Goal: Book appointment/travel/reservation

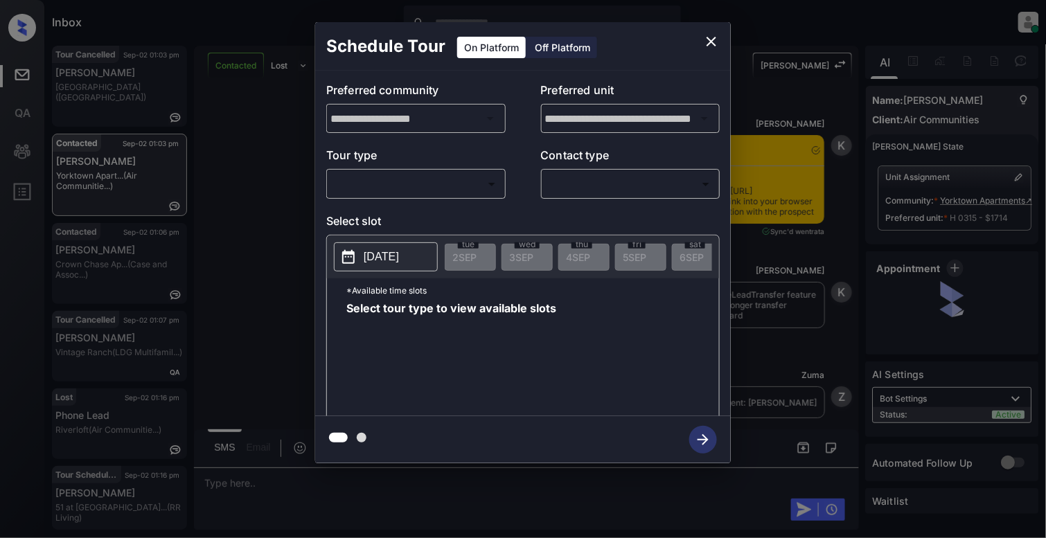
scroll to position [2009, 0]
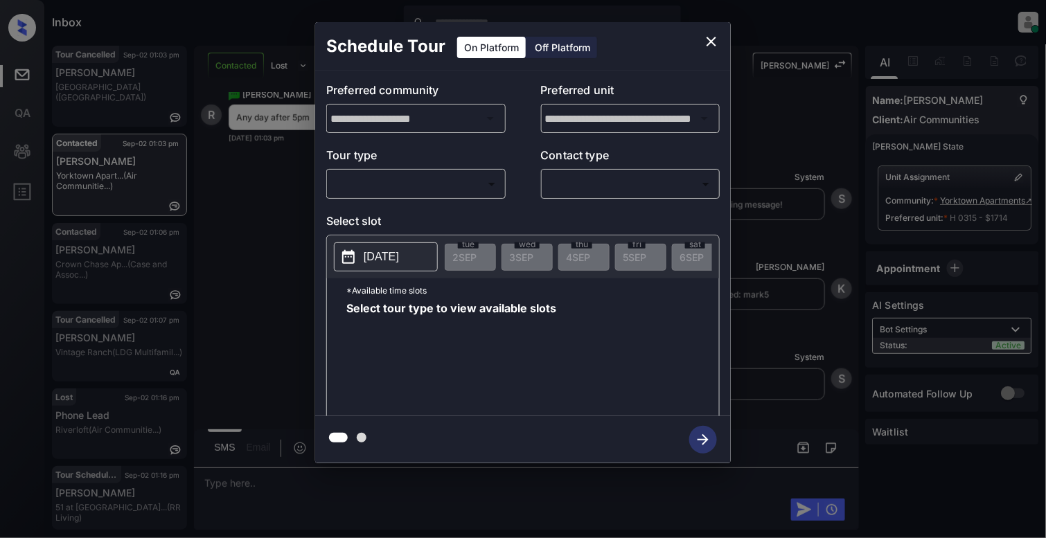
click at [446, 194] on body "Inbox [PERSON_NAME] Online Set yourself offline Set yourself on break Profile S…" at bounding box center [523, 269] width 1046 height 538
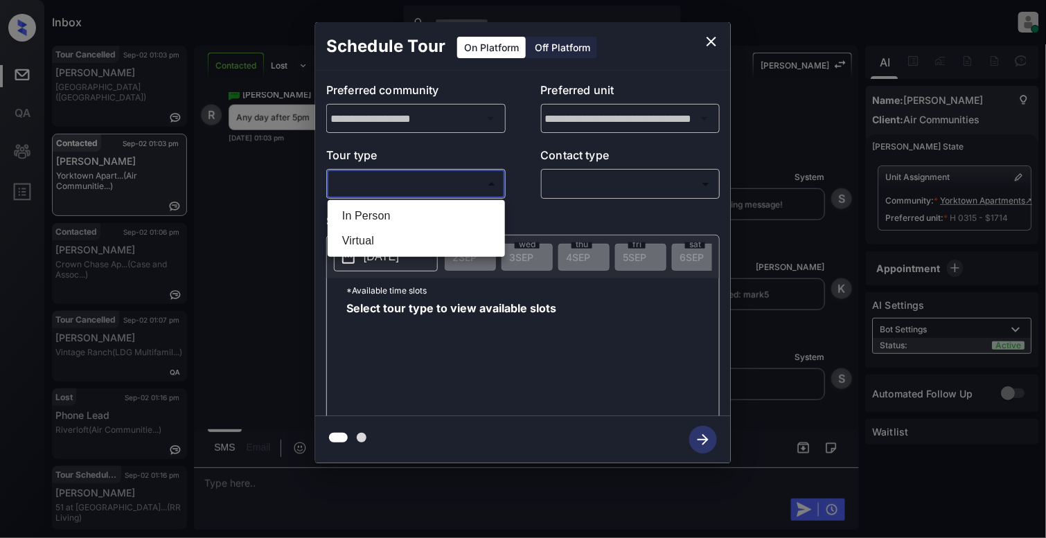
click at [396, 222] on li "In Person" at bounding box center [416, 216] width 170 height 25
type input "********"
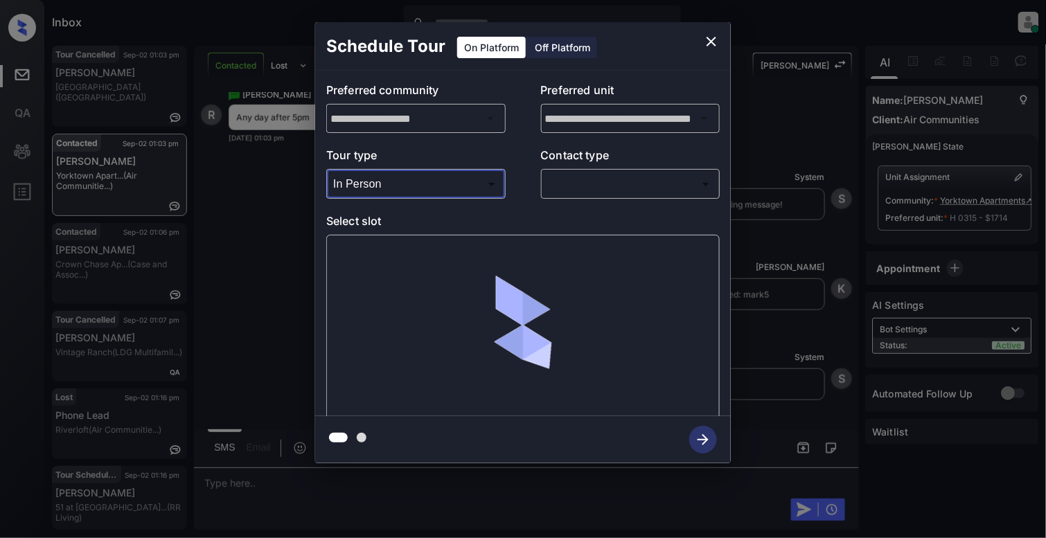
click at [608, 170] on div "​ ​" at bounding box center [630, 184] width 179 height 30
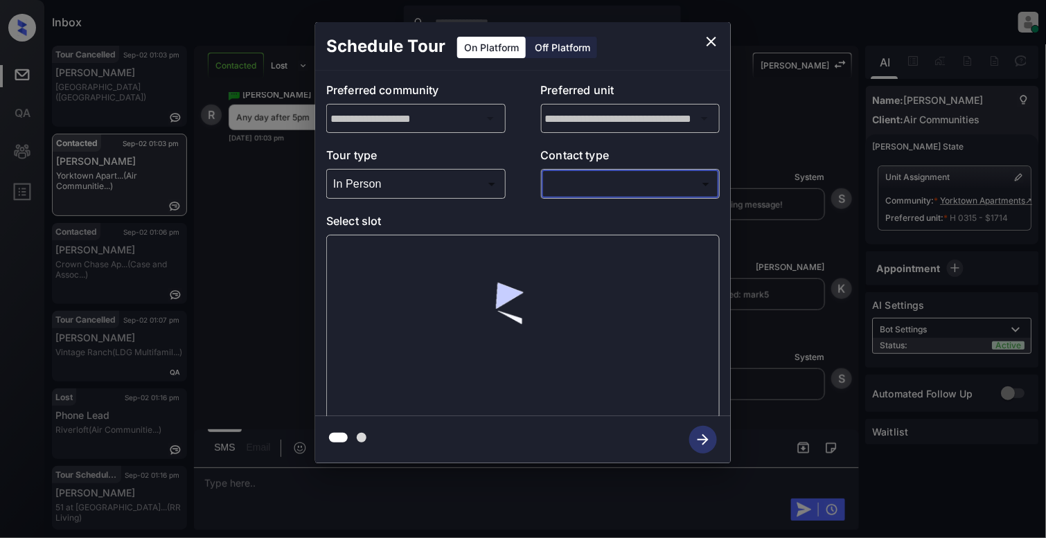
click at [621, 187] on body "Inbox [PERSON_NAME] Online Set yourself offline Set yourself on break Profile S…" at bounding box center [523, 269] width 1046 height 538
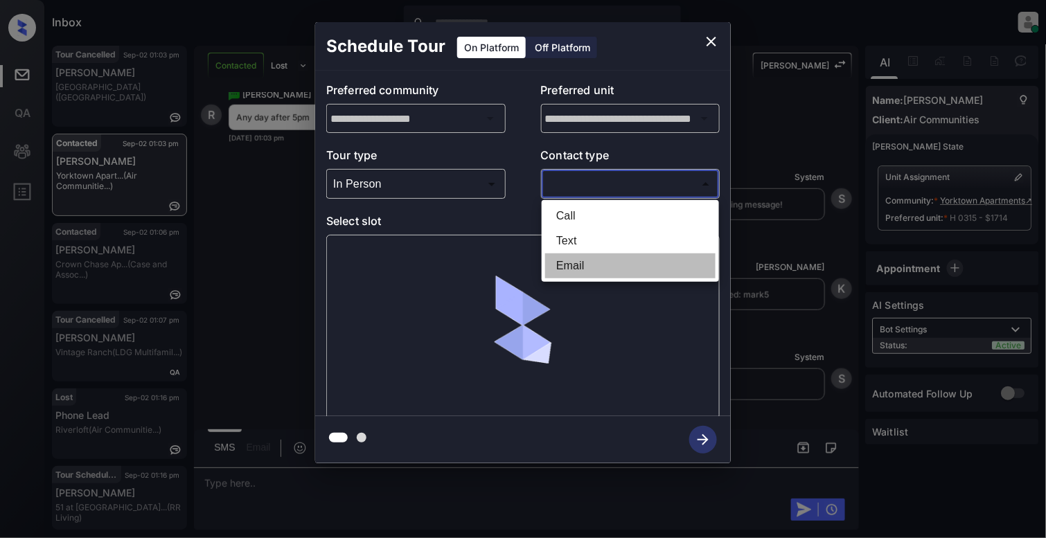
click at [577, 254] on li "Email" at bounding box center [630, 266] width 170 height 25
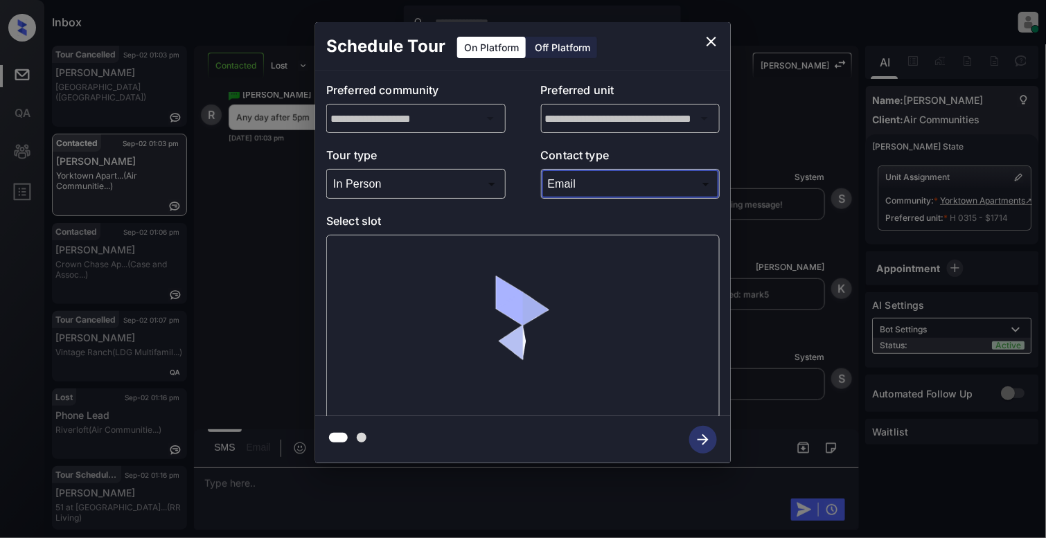
click at [599, 195] on body "Inbox [PERSON_NAME] Online Set yourself offline Set yourself on break Profile S…" at bounding box center [523, 269] width 1046 height 538
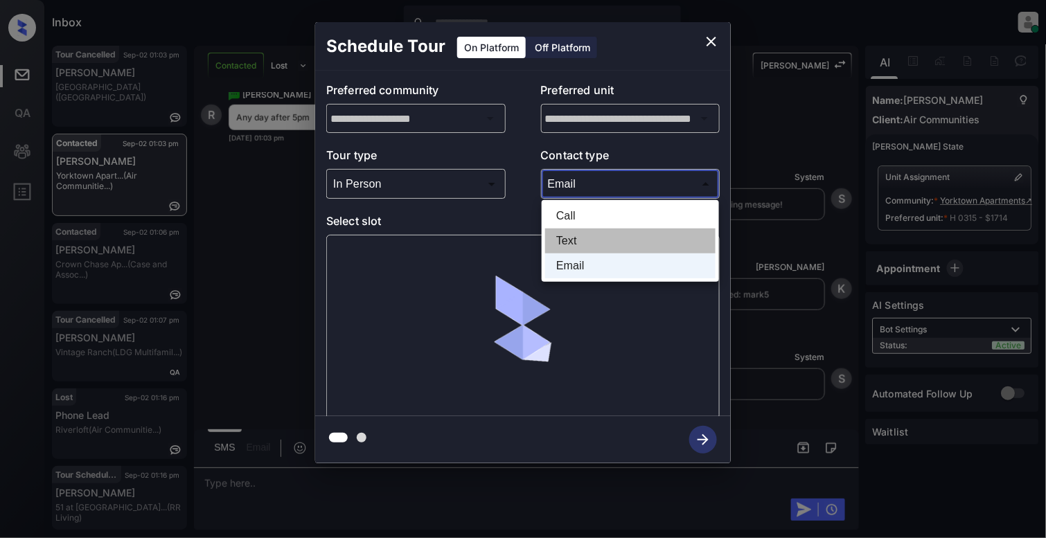
click at [575, 231] on li "Text" at bounding box center [630, 241] width 170 height 25
type input "****"
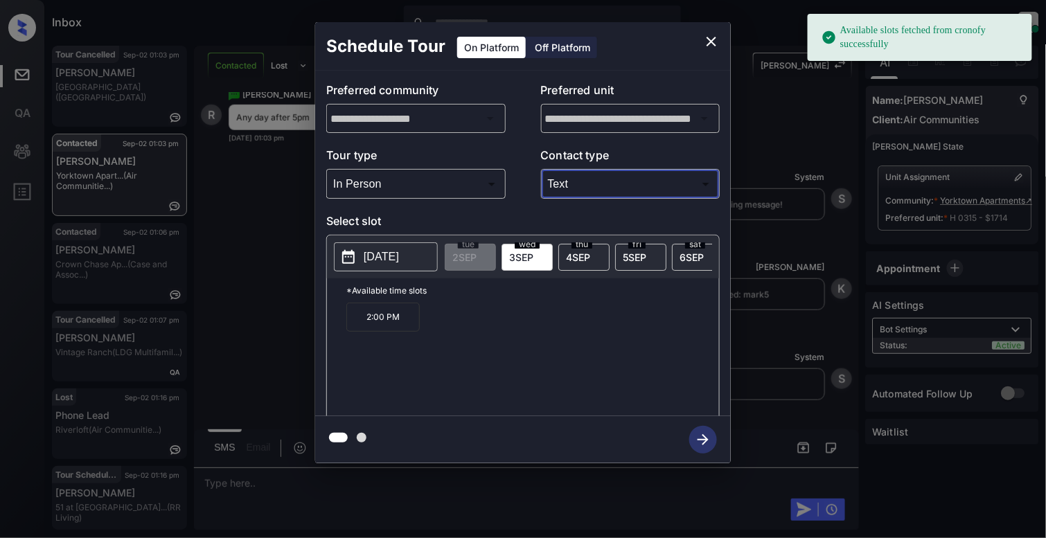
click at [369, 264] on p "[DATE]" at bounding box center [381, 257] width 35 height 17
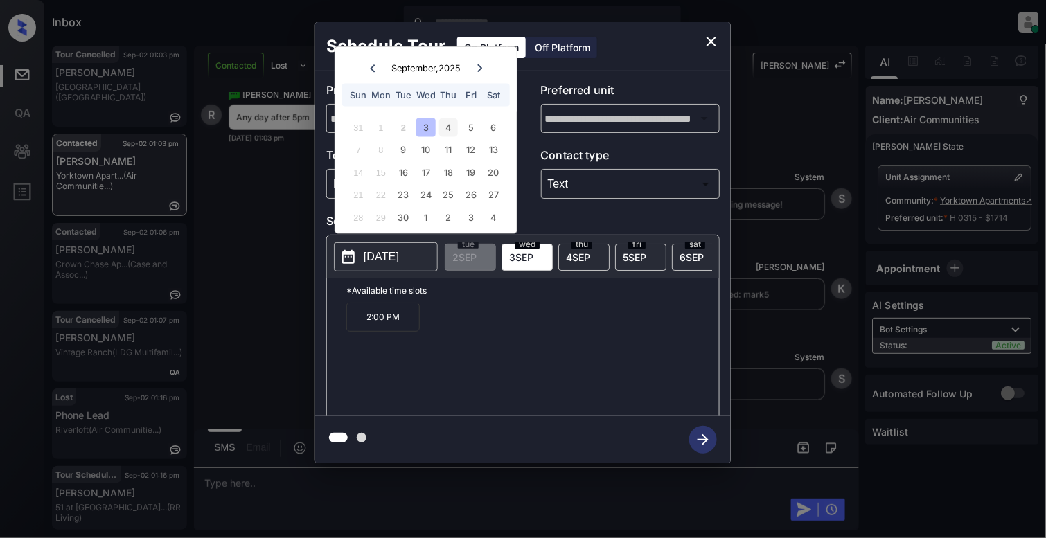
click at [450, 132] on div "4" at bounding box center [448, 127] width 19 height 19
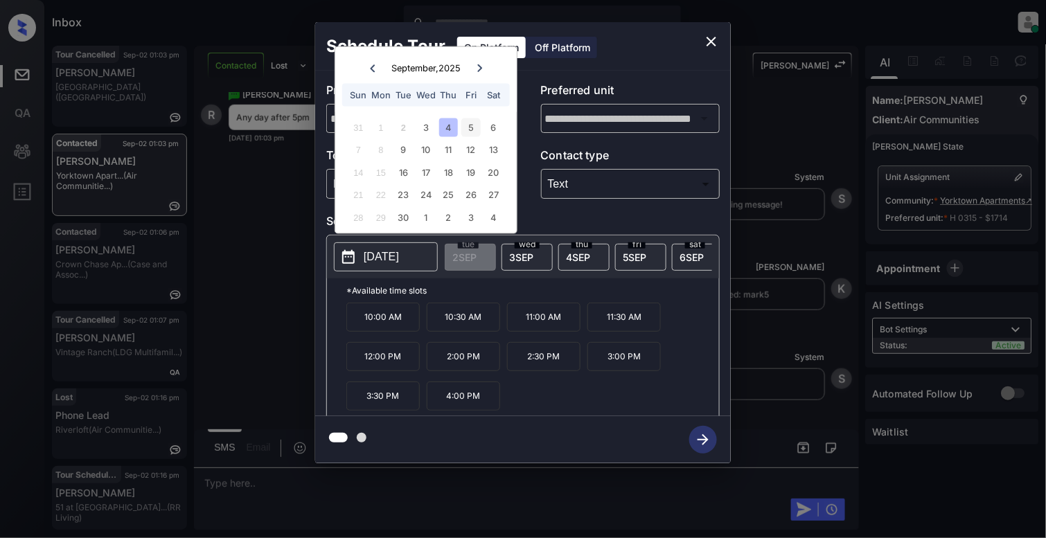
click at [475, 125] on div "5" at bounding box center [470, 127] width 19 height 19
click at [493, 121] on div "6" at bounding box center [493, 127] width 19 height 19
click at [406, 148] on div "9" at bounding box center [403, 150] width 19 height 19
click at [491, 125] on div "6" at bounding box center [493, 127] width 19 height 19
click at [635, 387] on p "5:00 PM" at bounding box center [623, 376] width 73 height 29
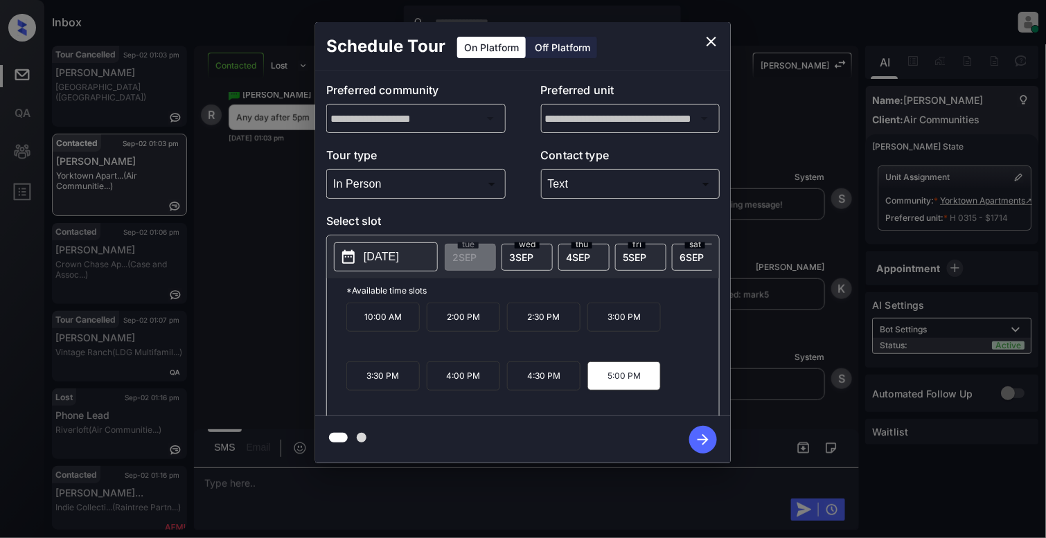
click at [696, 441] on icon "button" at bounding box center [703, 440] width 28 height 28
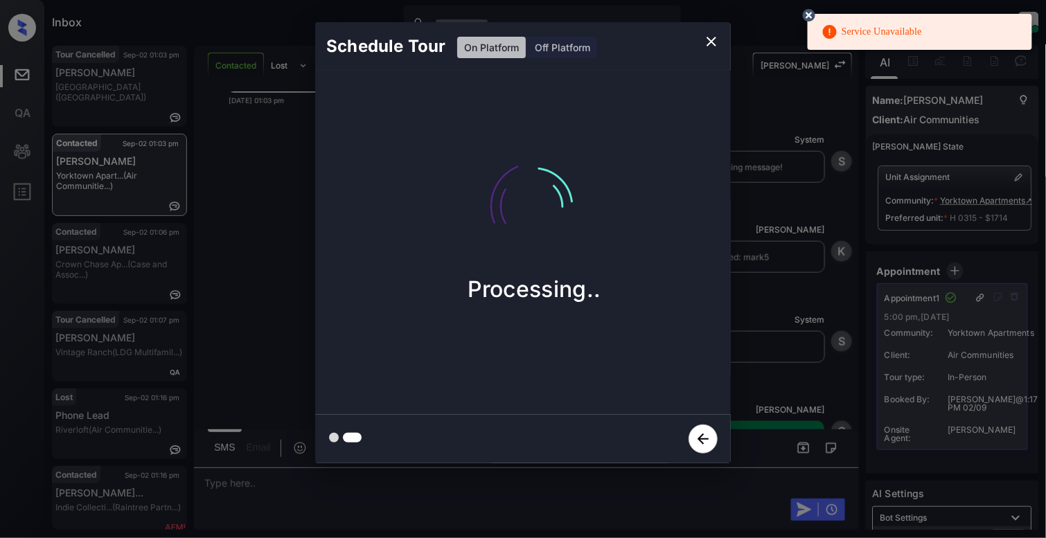
click at [711, 39] on icon "close" at bounding box center [711, 41] width 17 height 17
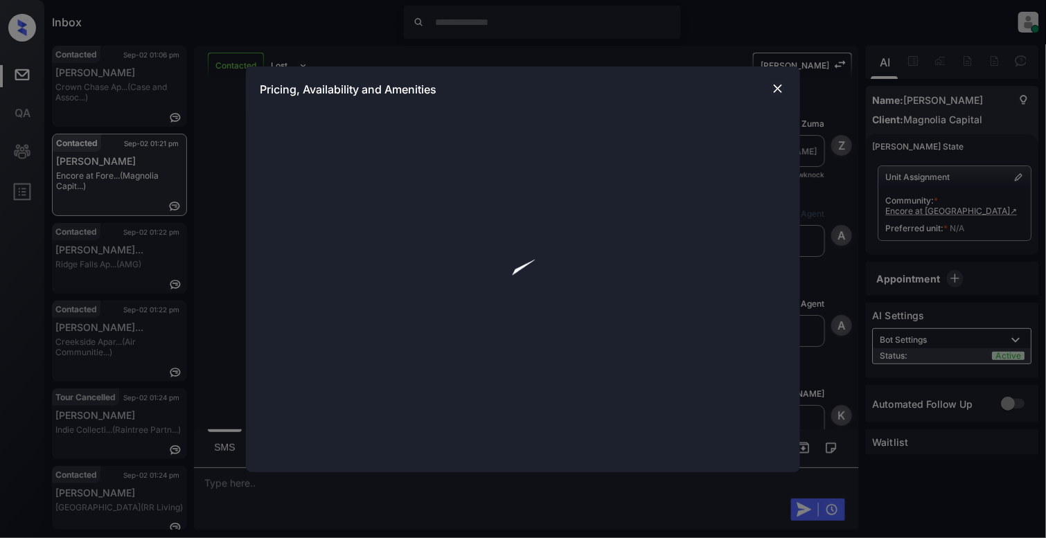
scroll to position [533, 0]
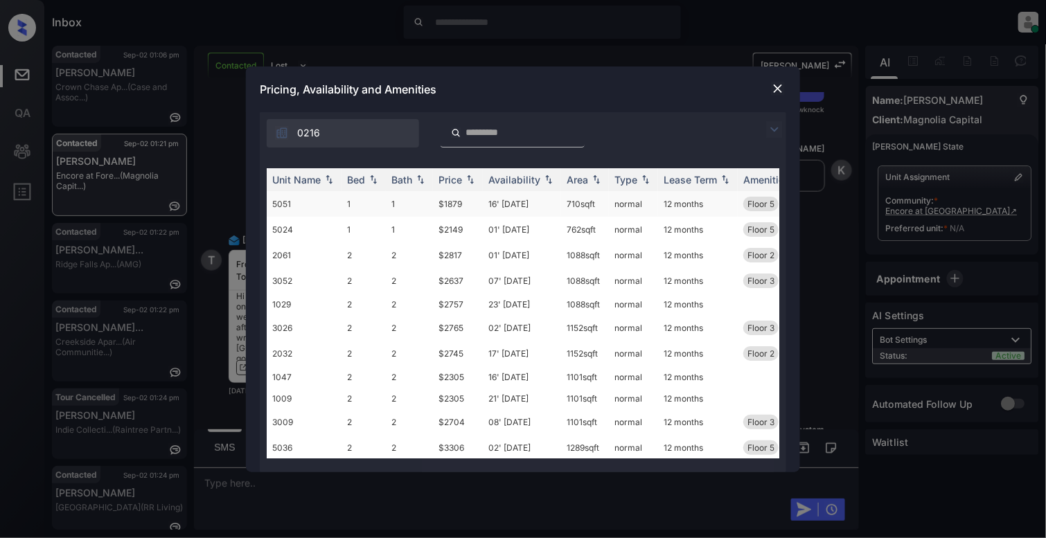
click at [339, 197] on td "5051" at bounding box center [304, 204] width 75 height 26
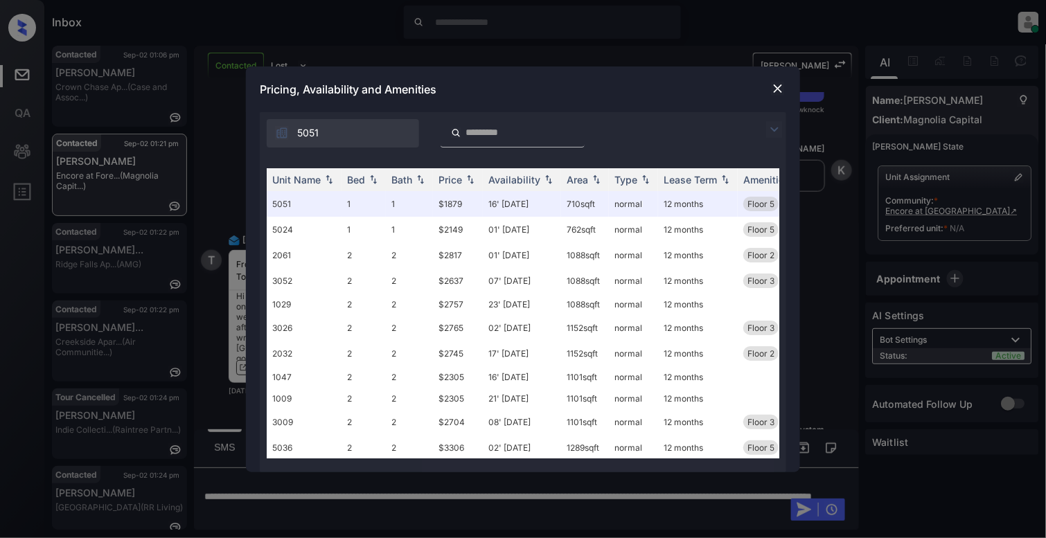
click at [779, 84] on img at bounding box center [778, 89] width 14 height 14
